Goal: Entertainment & Leisure: Consume media (video, audio)

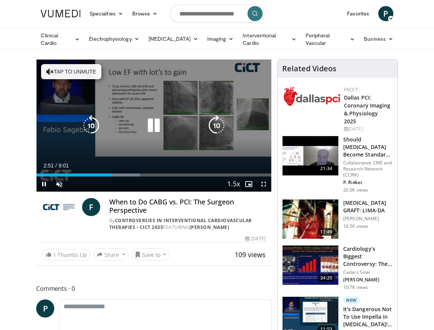
click at [172, 129] on div "Video Player" at bounding box center [154, 125] width 141 height 15
click at [58, 181] on span "Video Player" at bounding box center [59, 183] width 15 height 15
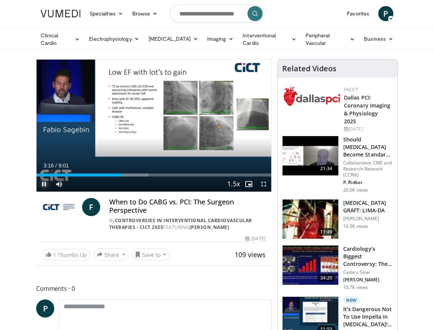
click at [41, 183] on span "Video Player" at bounding box center [44, 183] width 15 height 15
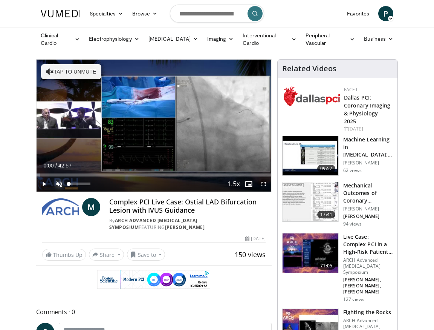
click at [61, 178] on span "Video Player" at bounding box center [59, 183] width 15 height 15
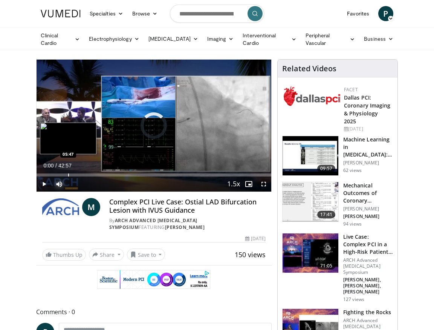
click at [68, 173] on div "Progress Bar" at bounding box center [68, 174] width 1 height 3
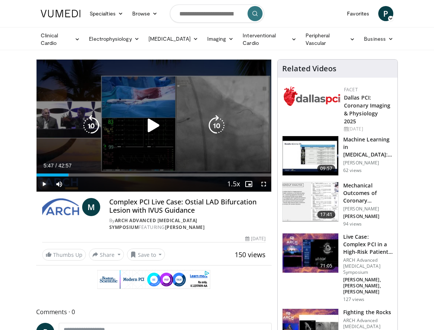
click at [43, 183] on span "Video Player" at bounding box center [44, 183] width 15 height 15
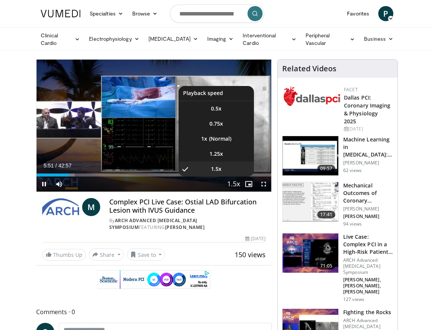
click at [235, 186] on span "Video Player" at bounding box center [233, 184] width 11 height 15
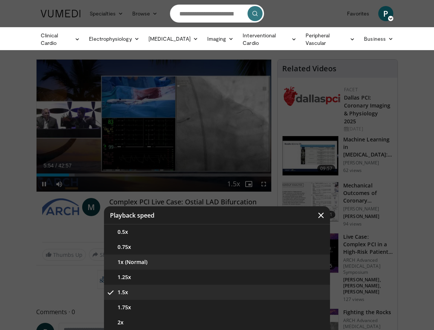
click at [141, 263] on button "1x (Normal)" at bounding box center [217, 261] width 226 height 15
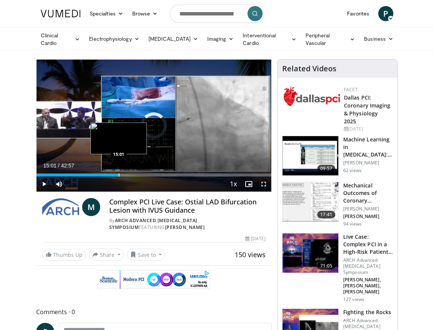
click at [119, 173] on div "Progress Bar" at bounding box center [119, 174] width 1 height 3
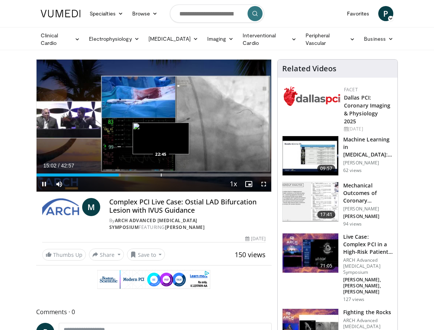
click at [161, 169] on div "Loaded : 35.80% 15:02 22:45" at bounding box center [154, 172] width 235 height 7
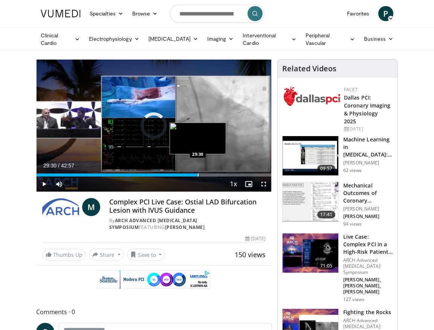
click at [198, 171] on div "Loaded : 0.00% 22:50 29:30" at bounding box center [154, 172] width 235 height 7
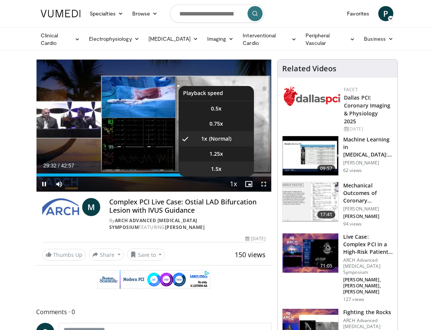
click at [216, 171] on span "1.5x" at bounding box center [216, 169] width 11 height 8
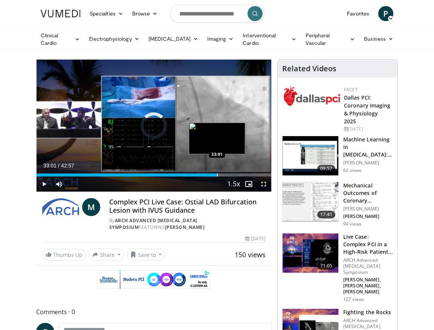
click at [217, 173] on div "Progress Bar" at bounding box center [217, 174] width 1 height 3
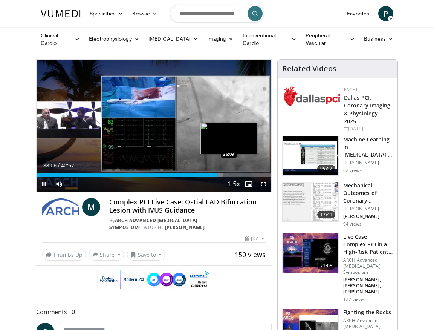
click at [229, 171] on div "Loaded : 79.55% 33:06 35:09" at bounding box center [154, 172] width 235 height 7
click at [245, 172] on div "Loaded : 84.59% 35:13 38:03" at bounding box center [154, 172] width 235 height 7
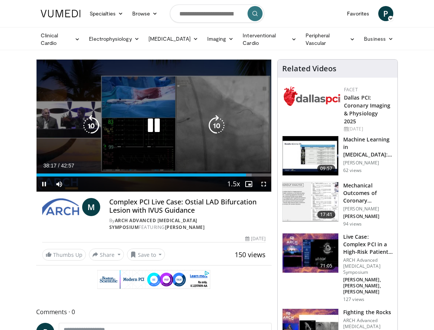
click at [151, 121] on icon "Video Player" at bounding box center [153, 125] width 21 height 21
